Goal: Task Accomplishment & Management: Manage account settings

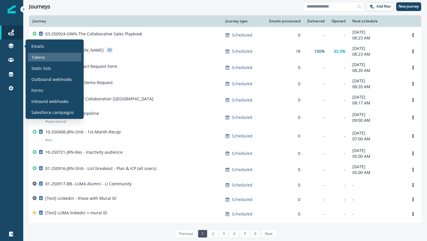
click at [36, 54] on div "Tokens" at bounding box center [54, 57] width 53 height 9
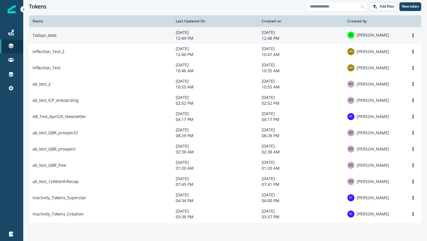
click at [50, 35] on td "Todays_date" at bounding box center [100, 35] width 143 height 17
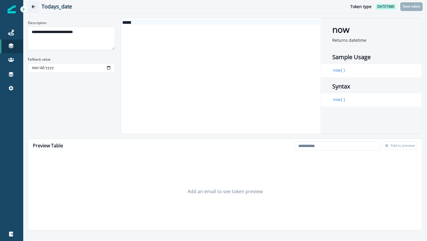
click at [34, 5] on icon "Go back" at bounding box center [33, 7] width 4 height 4
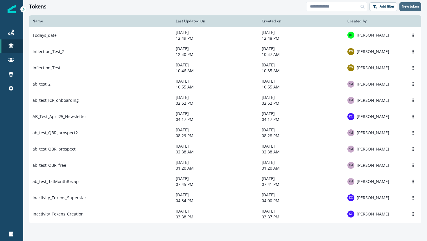
click at [407, 4] on p "New token" at bounding box center [410, 6] width 17 height 4
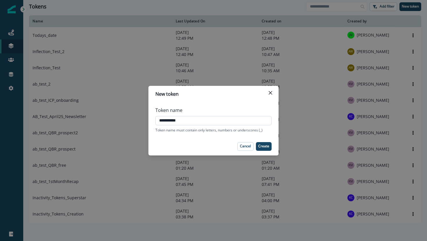
click at [169, 120] on input "**********" at bounding box center [213, 120] width 116 height 9
click at [262, 145] on p "Create" at bounding box center [263, 146] width 11 height 4
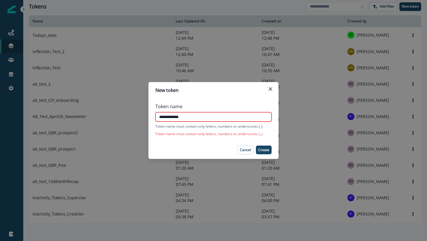
click at [168, 118] on input "**********" at bounding box center [213, 116] width 116 height 9
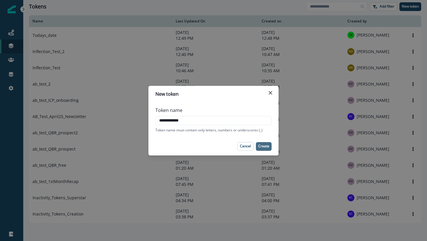
type input "**********"
click at [260, 146] on p "Create" at bounding box center [263, 146] width 11 height 4
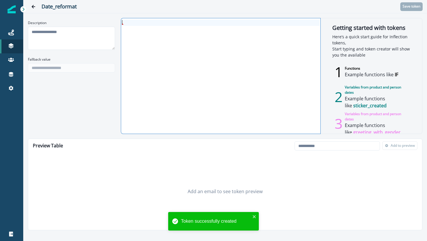
click at [138, 22] on div at bounding box center [220, 22] width 198 height 6
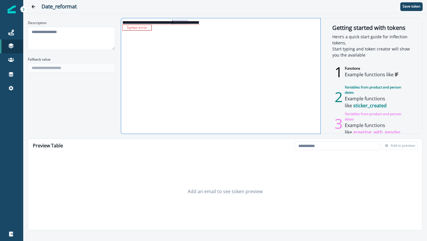
drag, startPoint x: 189, startPoint y: 21, endPoint x: 173, endPoint y: 20, distance: 15.1
click at [173, 20] on span "**********" at bounding box center [160, 22] width 77 height 5
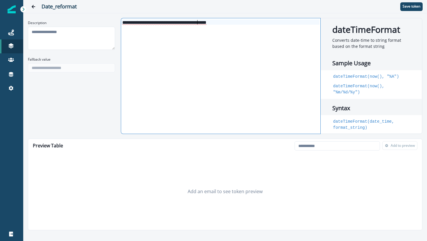
click at [247, 24] on div "**********" at bounding box center [220, 21] width 198 height 5
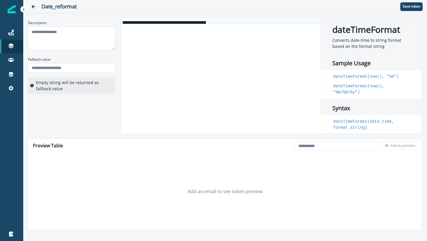
click at [141, 183] on div "Add an email to see token preview" at bounding box center [225, 191] width 394 height 77
click at [414, 4] on p "Save token" at bounding box center [412, 6] width 18 height 4
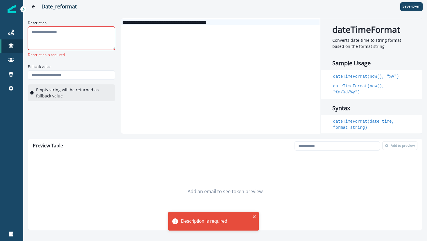
click at [87, 40] on textarea "Description" at bounding box center [71, 38] width 87 height 23
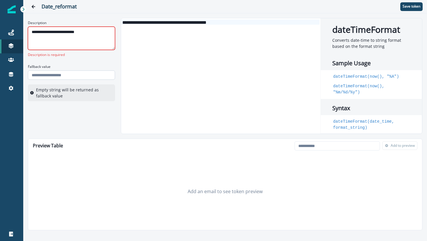
type textarea "**********"
click at [69, 76] on input "Fallback value" at bounding box center [71, 75] width 87 height 9
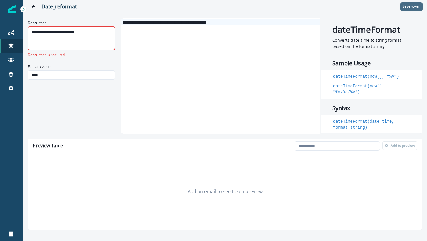
type input "****"
click at [412, 8] on p "Save token" at bounding box center [412, 6] width 18 height 4
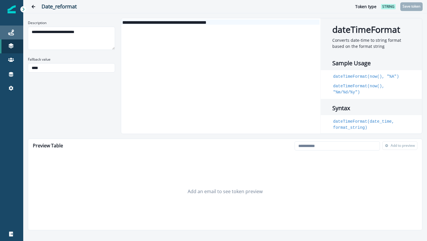
click at [8, 29] on div "Journeys" at bounding box center [11, 32] width 19 height 7
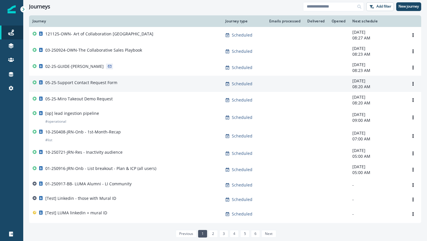
click at [57, 83] on p "05-25-Support Contact Request Form" at bounding box center [81, 83] width 72 height 6
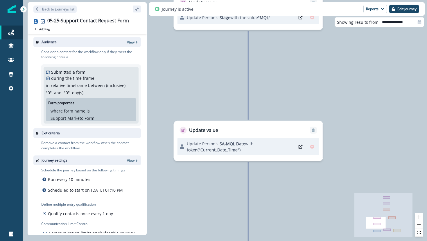
click at [299, 146] on icon "Edit" at bounding box center [301, 147] width 4 height 4
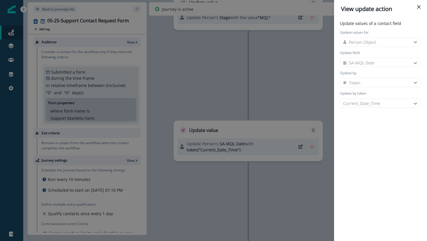
click at [367, 40] on div "Update values for Person Object" at bounding box center [381, 38] width 84 height 17
click at [416, 7] on button "Close" at bounding box center [418, 6] width 9 height 9
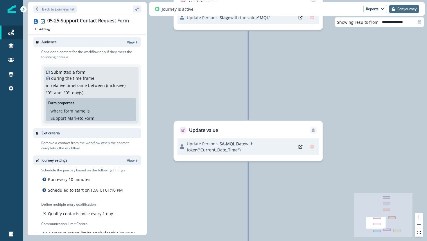
click at [398, 8] on p "Edit journey" at bounding box center [406, 9] width 19 height 4
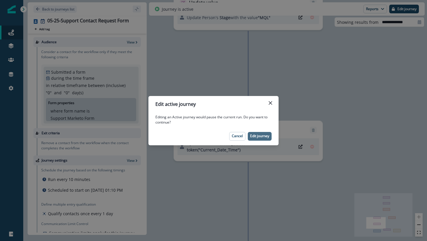
click at [260, 133] on button "Edit journey" at bounding box center [260, 136] width 24 height 9
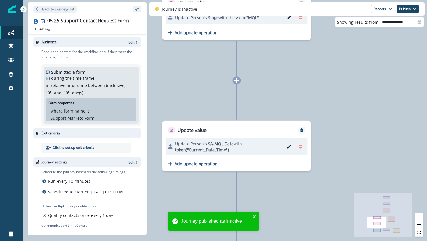
click at [288, 147] on icon "Edit" at bounding box center [289, 147] width 4 height 4
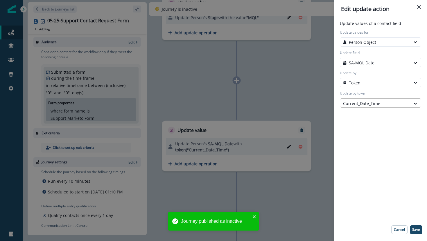
click at [353, 104] on div at bounding box center [375, 103] width 64 height 7
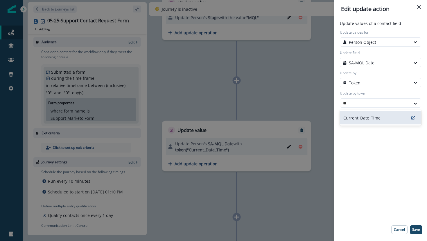
type input "*"
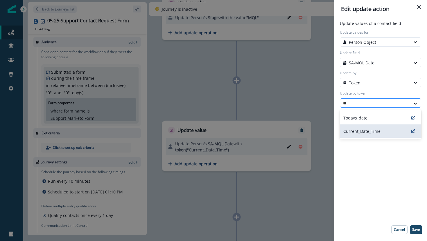
type input "*"
click at [396, 84] on div "Token" at bounding box center [375, 83] width 64 height 6
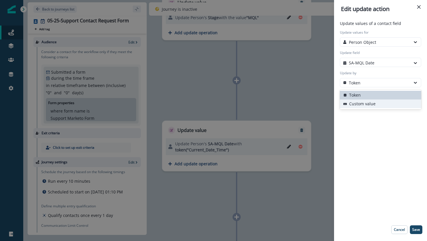
click at [392, 103] on button "Custom value" at bounding box center [380, 104] width 81 height 9
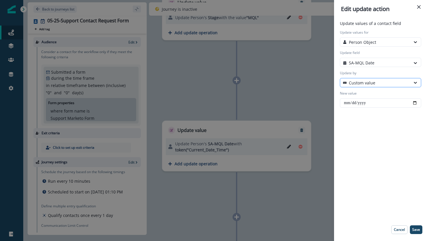
click at [401, 86] on div "Custom value" at bounding box center [375, 82] width 70 height 7
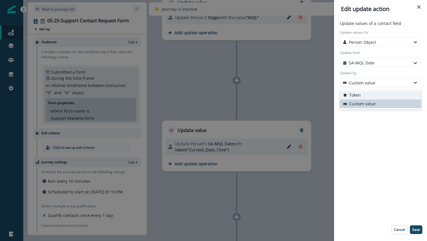
click at [396, 98] on button "Token" at bounding box center [380, 95] width 81 height 9
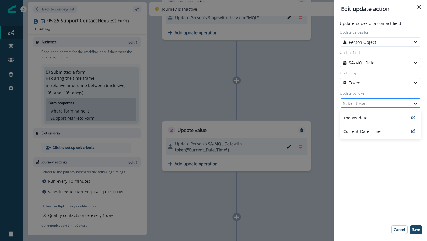
click at [396, 102] on div at bounding box center [375, 103] width 64 height 7
type input "***"
click at [401, 231] on p "Cancel" at bounding box center [399, 230] width 11 height 4
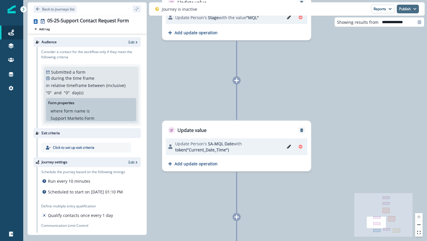
click at [402, 4] on div "Journey is inactive Reports Email Report Journey Member Report Publish as activ…" at bounding box center [287, 8] width 276 height 13
click at [402, 7] on button "Publish" at bounding box center [408, 9] width 22 height 9
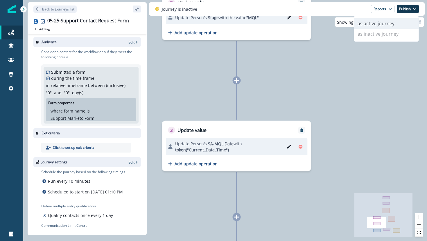
click at [360, 24] on button "as active journey" at bounding box center [386, 23] width 64 height 10
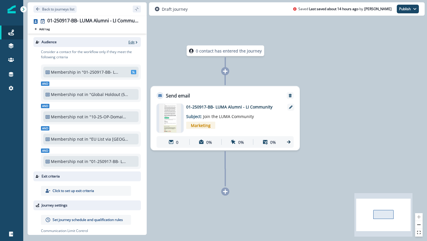
click at [133, 44] on p "Edit" at bounding box center [131, 42] width 6 height 5
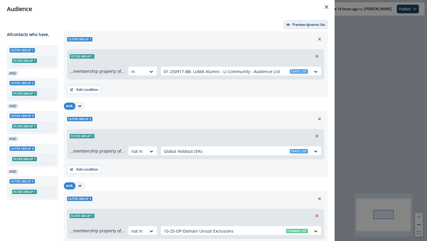
click at [299, 27] on button "Preview dynamic list" at bounding box center [306, 24] width 44 height 9
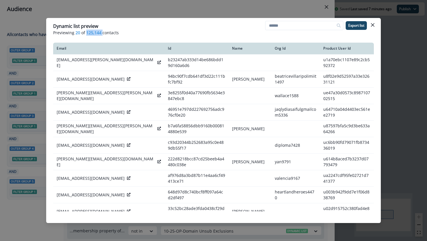
drag, startPoint x: 86, startPoint y: 31, endPoint x: 101, endPoint y: 32, distance: 15.7
click at [101, 32] on p "Previewing 20 of 125,144 contacts" at bounding box center [213, 33] width 321 height 6
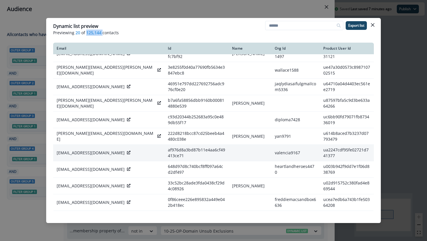
scroll to position [60, 0]
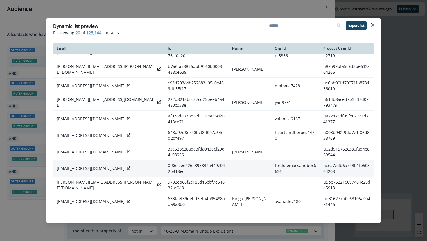
click at [127, 168] on icon at bounding box center [128, 168] width 3 height 3
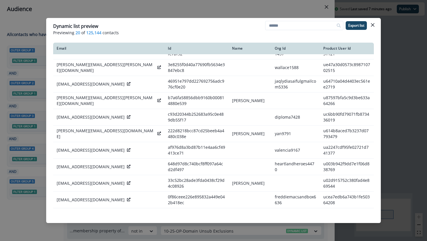
scroll to position [0, 0]
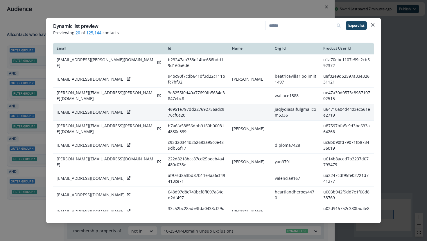
click at [127, 112] on icon at bounding box center [128, 111] width 3 height 3
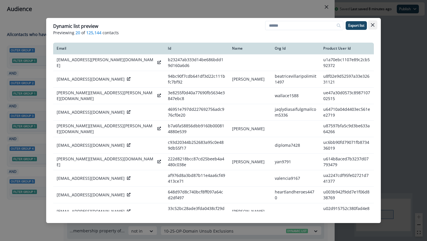
click at [372, 23] on icon "Close" at bounding box center [372, 24] width 3 height 3
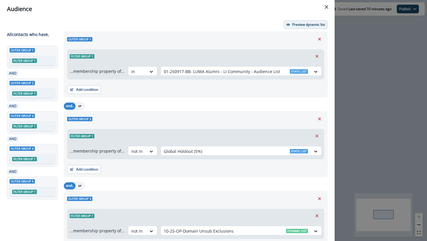
click at [287, 26] on icon "button" at bounding box center [287, 24] width 3 height 3
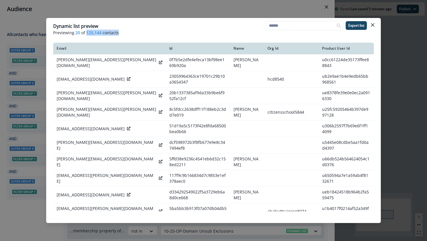
drag, startPoint x: 86, startPoint y: 33, endPoint x: 114, endPoint y: 32, distance: 27.9
click at [115, 32] on p "Previewing 20 of 125,144 contacts" at bounding box center [213, 33] width 321 height 6
click at [116, 33] on p "Previewing 20 of 125,144 contacts" at bounding box center [213, 33] width 321 height 6
drag, startPoint x: 118, startPoint y: 33, endPoint x: 84, endPoint y: 32, distance: 34.0
click at [85, 32] on p "Previewing 20 of 125,144 contacts" at bounding box center [213, 33] width 321 height 6
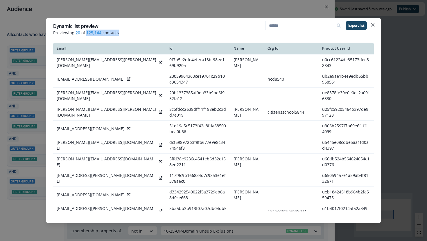
copy p "125,144 contacts"
click at [372, 24] on icon "Close" at bounding box center [372, 24] width 3 height 3
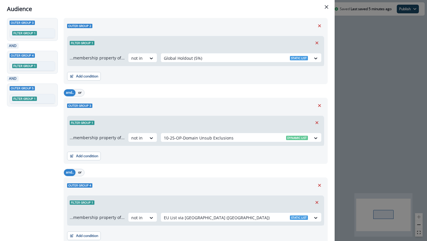
scroll to position [196, 0]
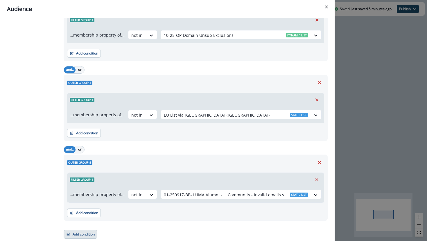
click at [77, 233] on button "Add condition" at bounding box center [81, 234] width 34 height 9
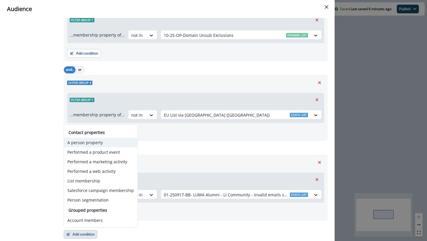
click at [97, 142] on button "A person property" at bounding box center [100, 143] width 73 height 10
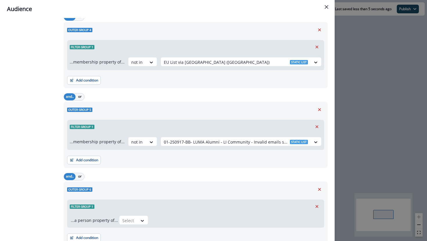
scroll to position [274, 0]
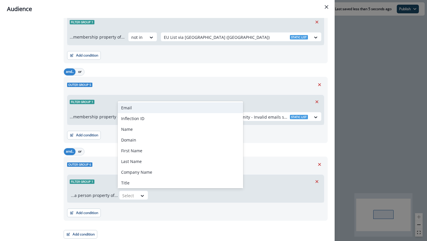
drag, startPoint x: 134, startPoint y: 195, endPoint x: 86, endPoint y: 206, distance: 48.7
click at [86, 206] on div "Outer group 6 Filter group 1 ...a person property of... Email, 1 of 201. 201 re…" at bounding box center [196, 189] width 264 height 64
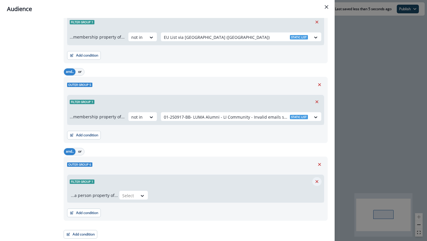
click at [316, 183] on icon "Remove" at bounding box center [316, 181] width 5 height 5
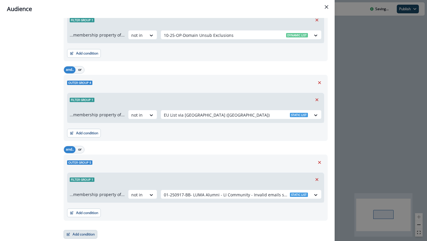
click at [81, 235] on button "Add condition" at bounding box center [81, 234] width 34 height 9
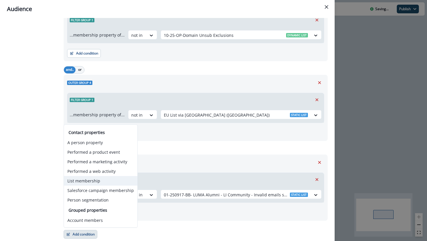
click at [83, 181] on button "List membership" at bounding box center [100, 181] width 73 height 10
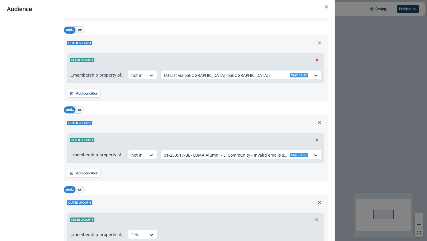
scroll to position [276, 0]
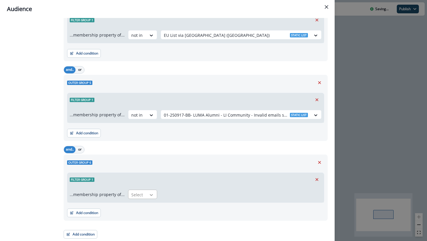
click at [149, 194] on icon at bounding box center [151, 195] width 5 height 6
click at [142, 216] on div "in" at bounding box center [140, 218] width 29 height 11
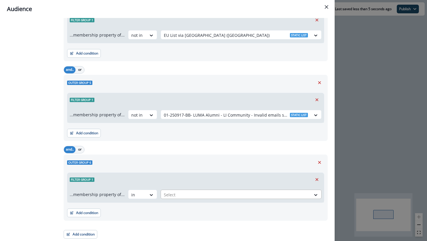
click at [167, 196] on div at bounding box center [236, 194] width 144 height 7
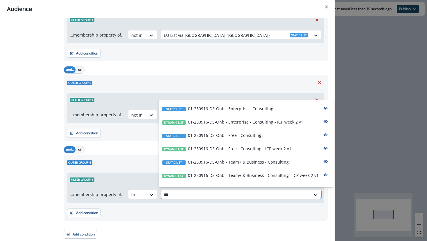
type input "****"
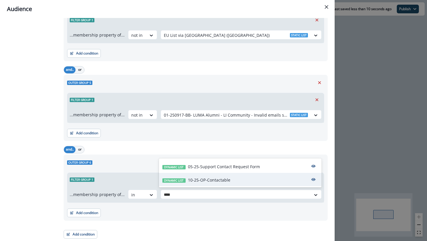
click at [179, 179] on span "Dynamic list" at bounding box center [173, 181] width 23 height 4
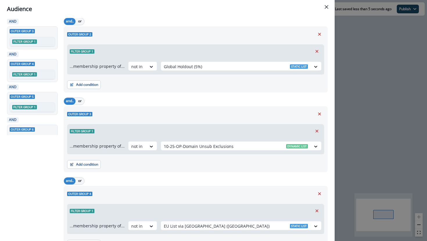
scroll to position [0, 0]
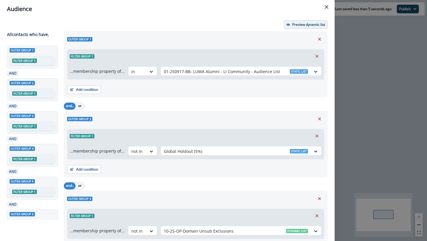
click at [293, 25] on p "Preview dynamic list" at bounding box center [308, 25] width 33 height 4
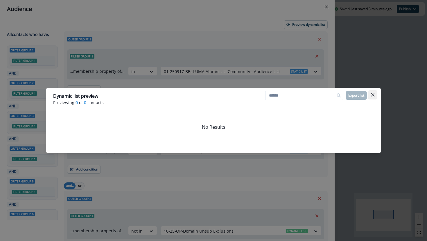
click at [374, 94] on icon "Close" at bounding box center [372, 94] width 3 height 3
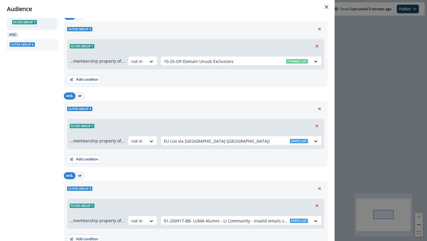
scroll to position [276, 0]
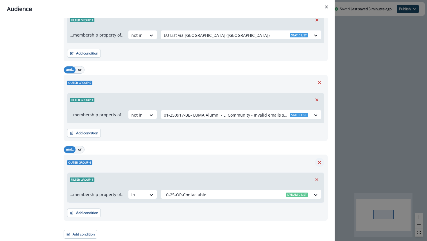
click at [321, 161] on icon "Remove" at bounding box center [319, 162] width 5 height 5
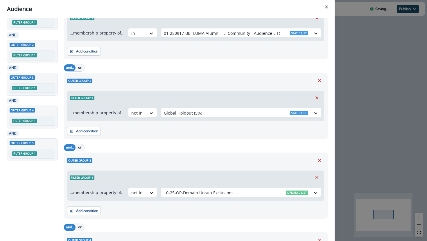
scroll to position [0, 0]
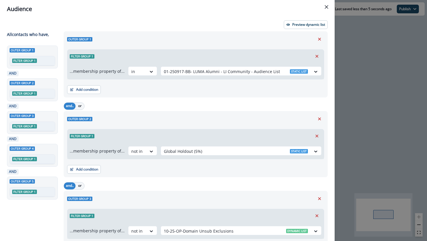
click at [325, 12] on div "Audience" at bounding box center [167, 9] width 321 height 9
click at [326, 9] on button "Close" at bounding box center [326, 6] width 9 height 9
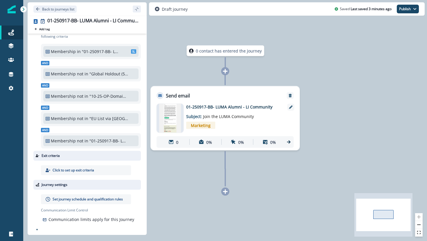
scroll to position [21, 0]
click at [105, 200] on p "Set journey schedule and qualification rules" at bounding box center [88, 199] width 70 height 5
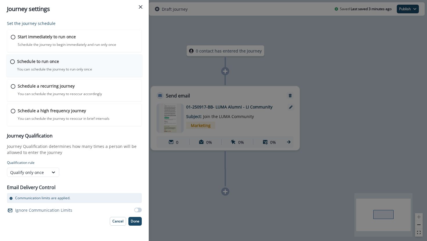
click at [13, 59] on div "Schedule to run once You can schedule the journey to run only once Journey is s…" at bounding box center [74, 66] width 136 height 23
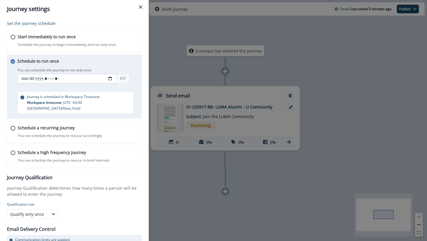
click at [109, 80] on input "datetime-local" at bounding box center [66, 78] width 99 height 9
type input "**********"
click at [143, 137] on div "Set the journey schedule Start immediately to run once Schedule the journey to …" at bounding box center [74, 129] width 149 height 223
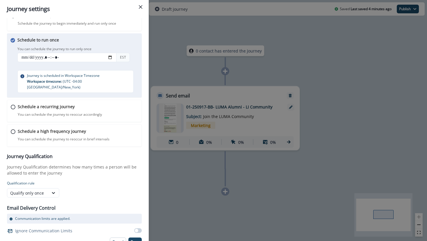
scroll to position [23, 0]
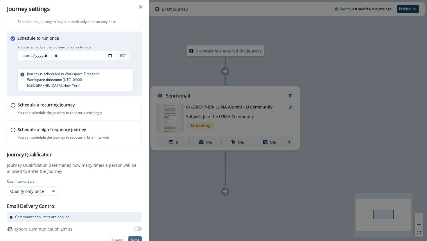
click at [136, 236] on button "Done" at bounding box center [134, 240] width 13 height 9
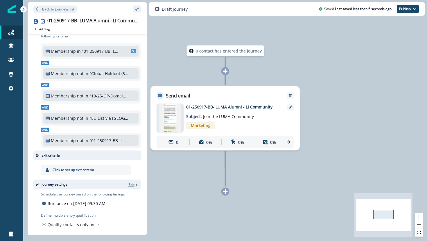
click at [129, 185] on p "Edit" at bounding box center [131, 184] width 6 height 5
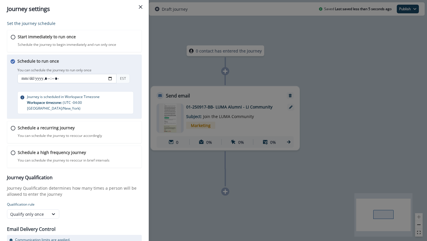
click at [108, 78] on input "datetime-local" at bounding box center [66, 78] width 99 height 9
type input "**********"
click at [134, 94] on div "Schedule to run once You can schedule the journey to run only once You can sche…" at bounding box center [79, 86] width 125 height 56
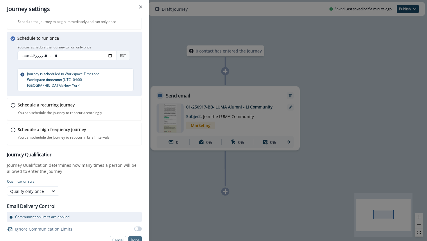
click at [134, 238] on p "Done" at bounding box center [135, 240] width 9 height 4
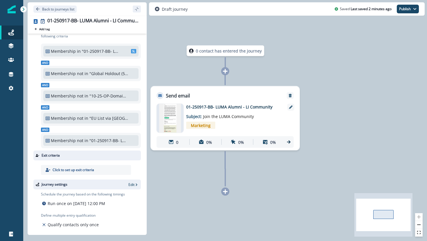
click at [172, 114] on img at bounding box center [170, 118] width 22 height 29
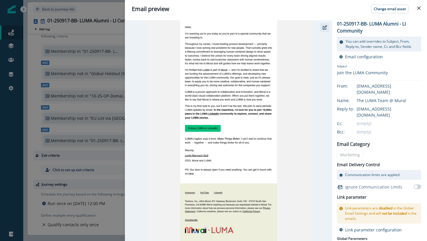
click at [322, 28] on button "button" at bounding box center [324, 27] width 9 height 9
click at [418, 9] on icon "Close" at bounding box center [418, 7] width 3 height 3
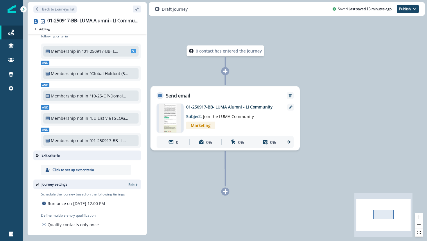
scroll to position [46, 0]
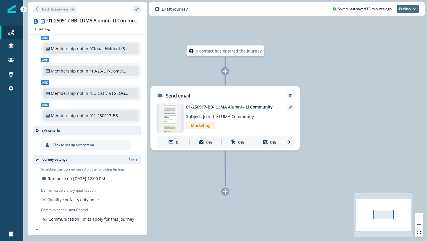
click at [407, 10] on button "Publish" at bounding box center [408, 9] width 22 height 9
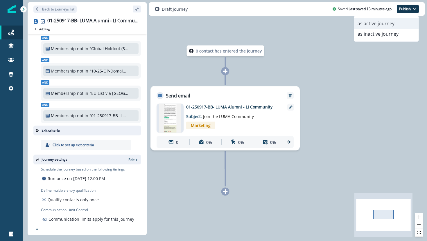
click at [396, 21] on button "as active journey" at bounding box center [386, 23] width 64 height 10
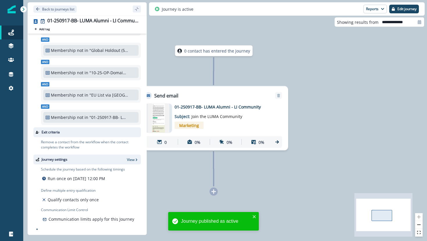
scroll to position [0, 0]
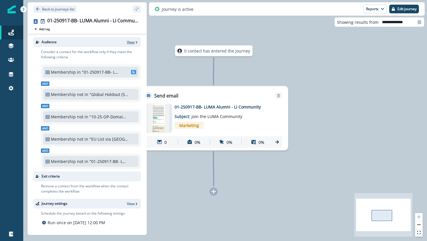
click at [132, 42] on p "View" at bounding box center [131, 42] width 8 height 5
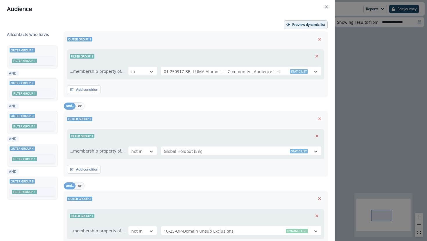
click at [287, 28] on button "Preview dynamic list" at bounding box center [306, 24] width 44 height 9
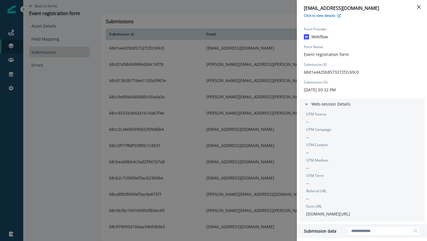
scroll to position [144, 0]
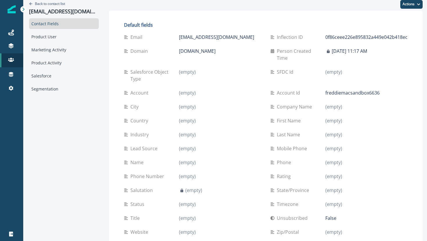
scroll to position [3, 0]
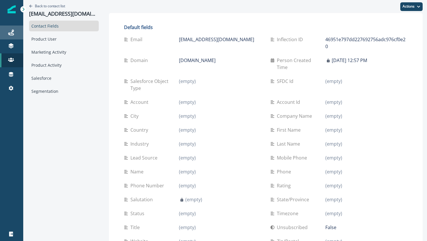
click at [17, 28] on link "Journeys" at bounding box center [11, 33] width 23 height 14
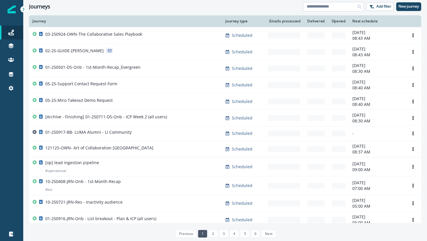
click at [316, 7] on input at bounding box center [333, 6] width 61 height 9
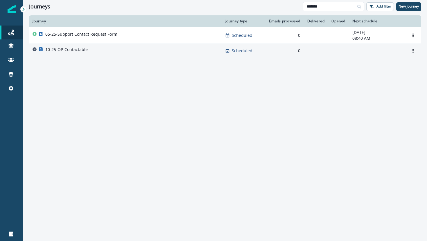
type input "*******"
click at [74, 50] on p "10-25-OP-Contactable" at bounding box center [66, 50] width 42 height 6
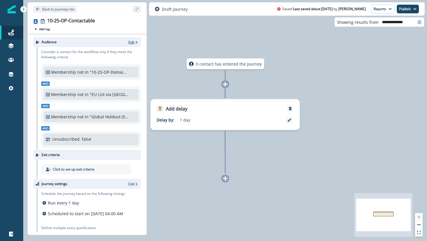
click at [130, 42] on p "Edit" at bounding box center [131, 42] width 6 height 5
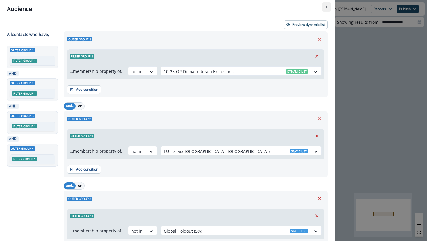
click at [326, 8] on icon "Close" at bounding box center [326, 6] width 3 height 3
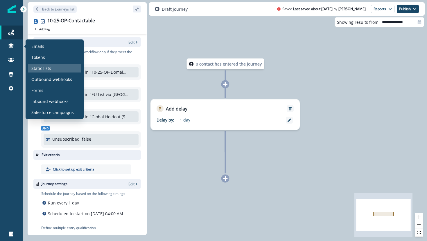
click at [38, 67] on p "Static lists" at bounding box center [41, 68] width 20 height 6
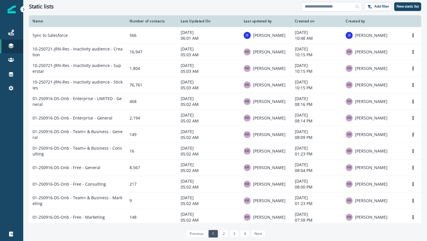
click at [326, 7] on input at bounding box center [331, 6] width 61 height 9
type input "****"
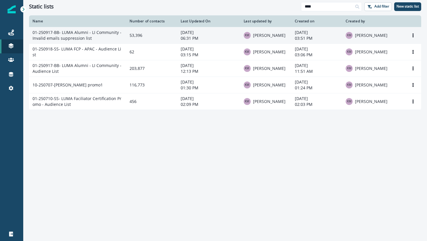
click at [84, 35] on td "01-250917-BB- LUMA Alumni - LI Community - Invalid emails suppression list" at bounding box center [77, 35] width 97 height 17
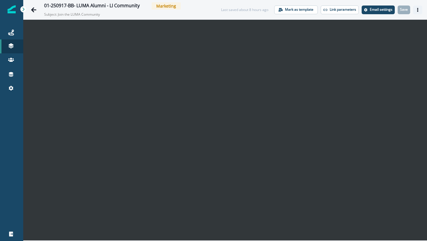
click at [419, 9] on icon "Actions" at bounding box center [418, 10] width 4 height 4
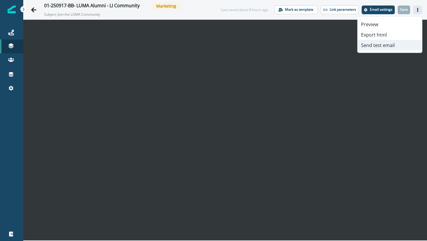
click at [387, 46] on button "Send test email" at bounding box center [390, 45] width 64 height 10
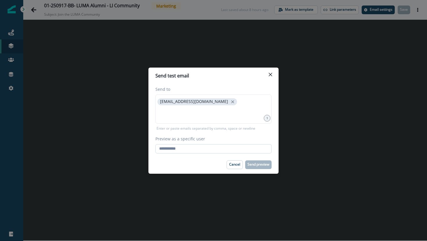
click at [186, 147] on input "Preview as a specific user" at bounding box center [213, 148] width 116 height 9
type input "**********"
click at [191, 163] on div "Cancel Send preview" at bounding box center [213, 165] width 116 height 9
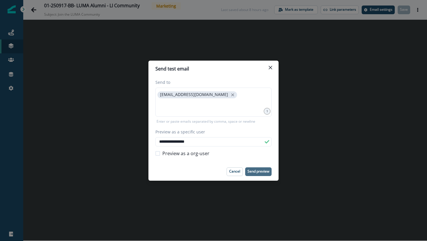
click at [251, 172] on p "Send preview" at bounding box center [258, 172] width 22 height 4
click at [268, 66] on button "Close" at bounding box center [270, 67] width 9 height 9
